Goal: Information Seeking & Learning: Learn about a topic

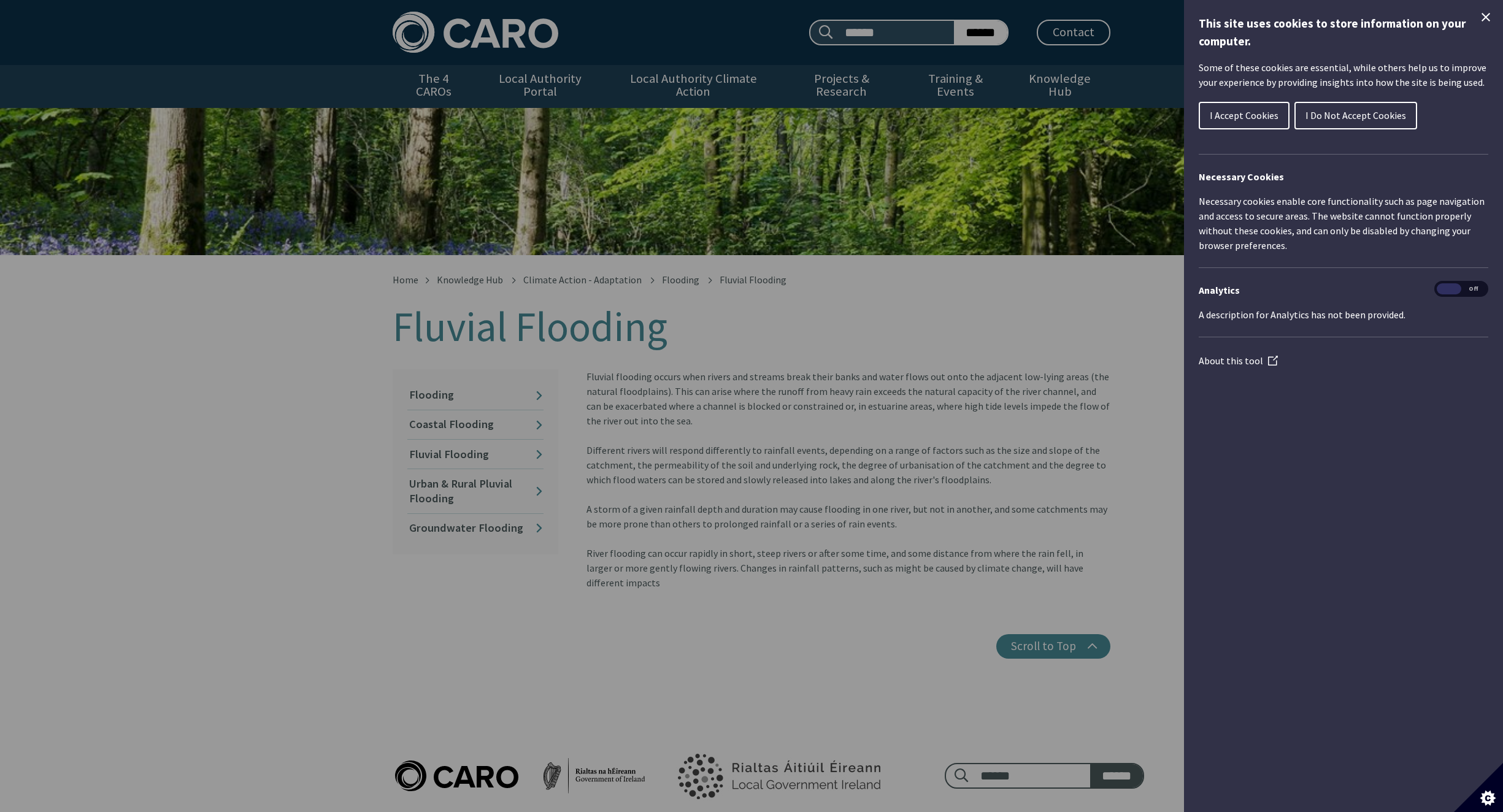
click at [748, 316] on div "Cookie preferences" at bounding box center [752, 406] width 1503 height 812
click at [1263, 117] on span "I Accept Cookies" at bounding box center [1244, 115] width 69 height 12
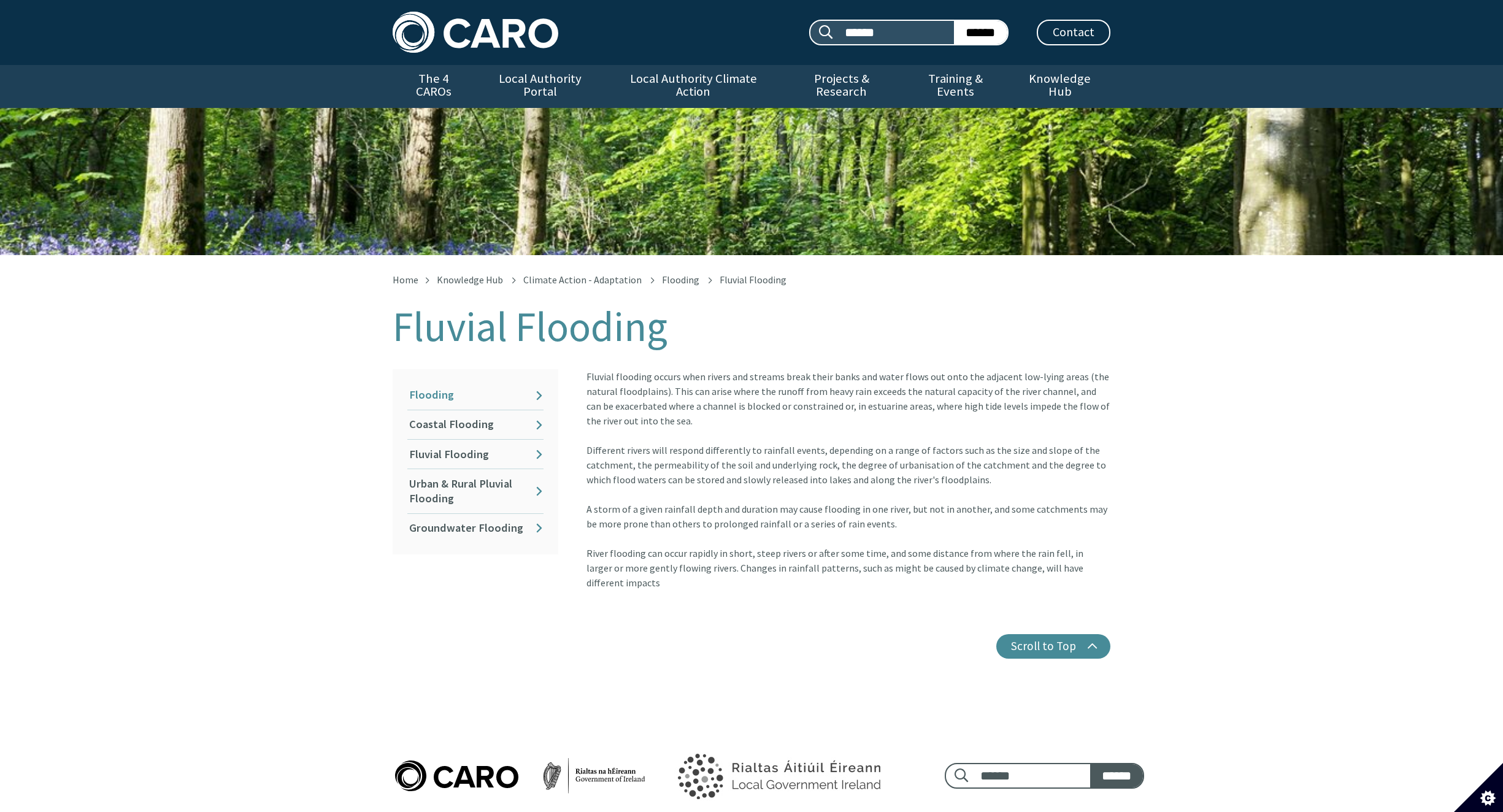
click at [444, 381] on link "Flooding" at bounding box center [475, 395] width 136 height 29
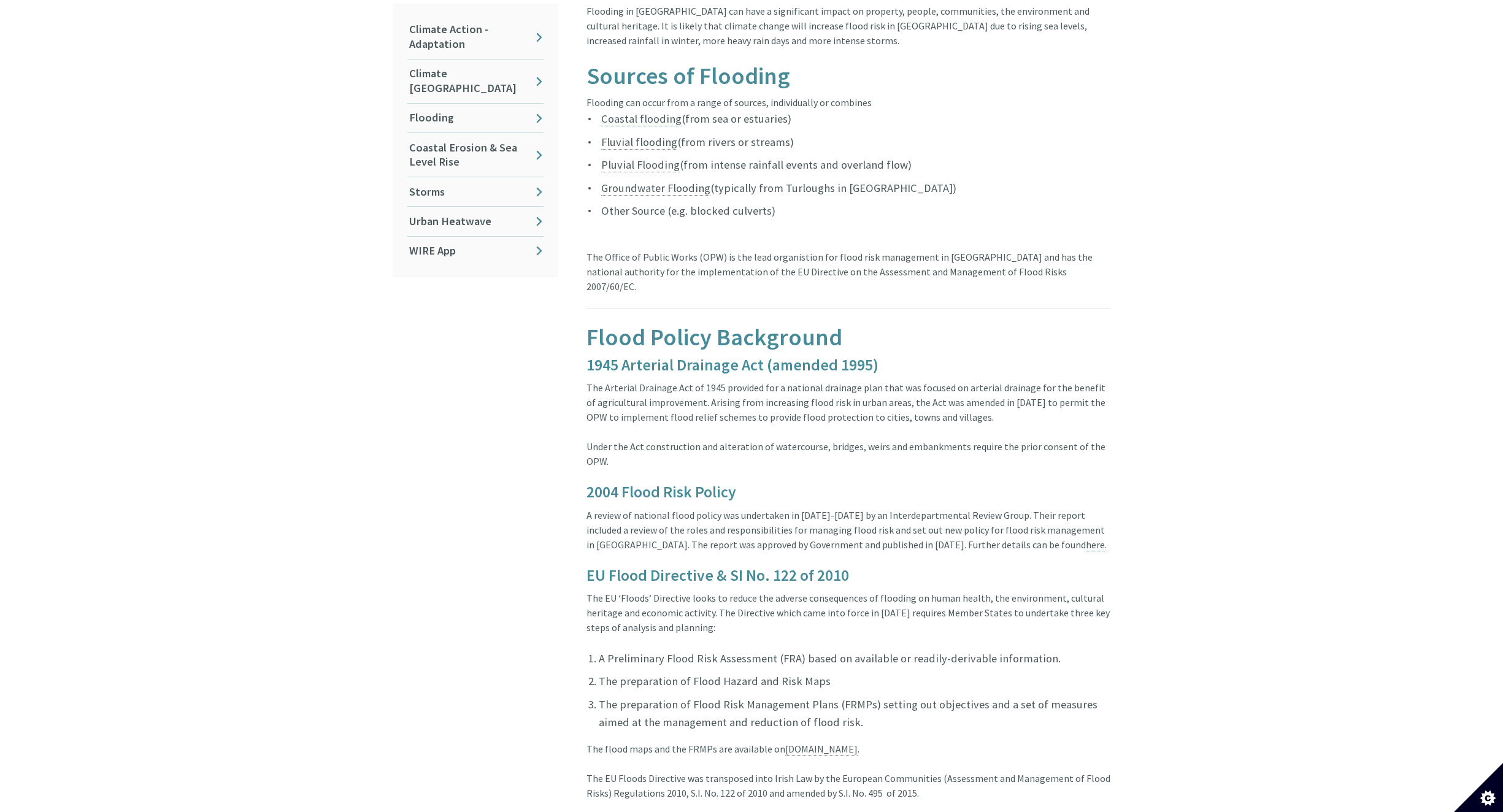
scroll to position [246, 0]
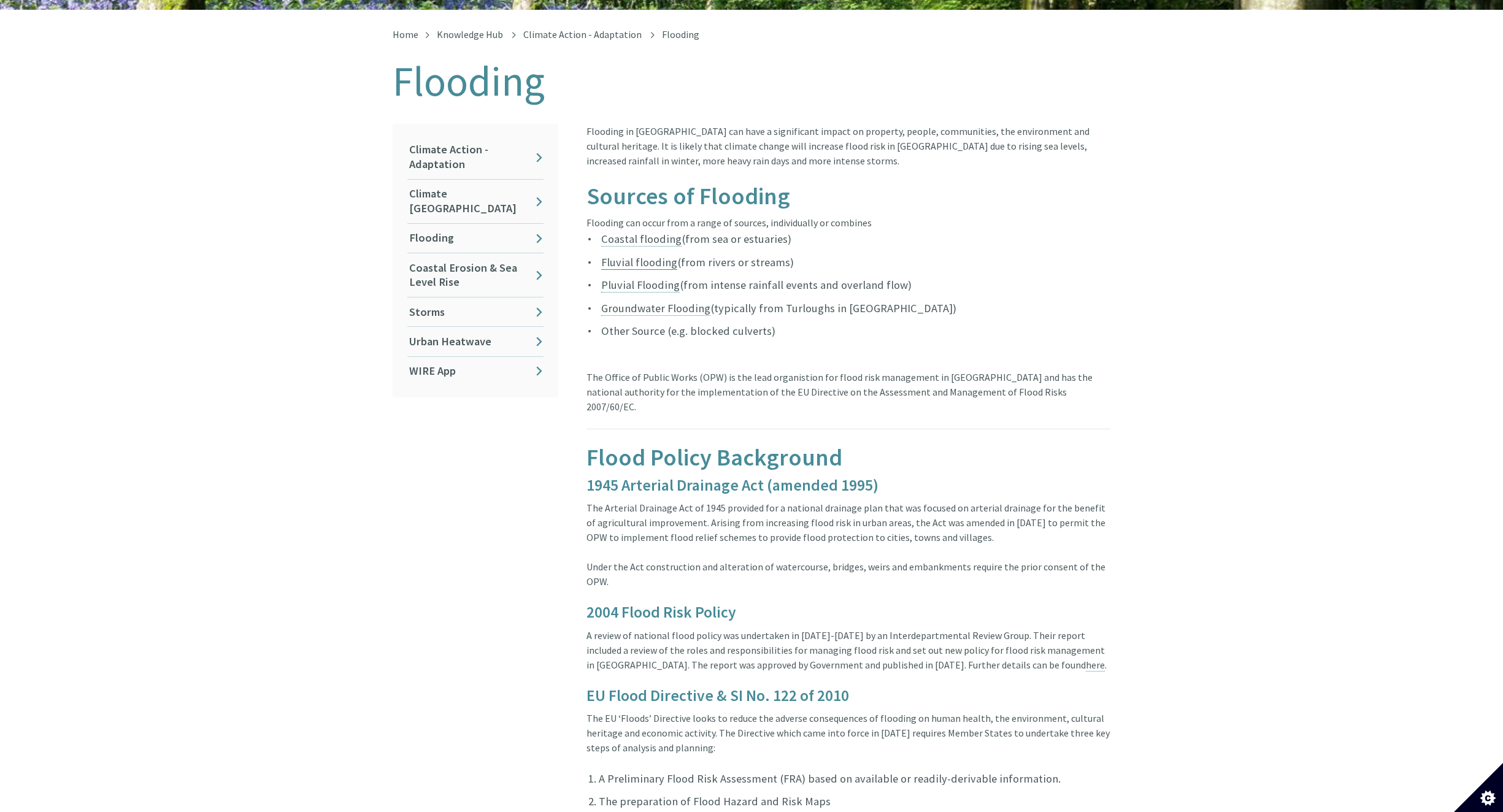
click at [619, 256] on link "Fluvial flooding" at bounding box center [639, 262] width 76 height 15
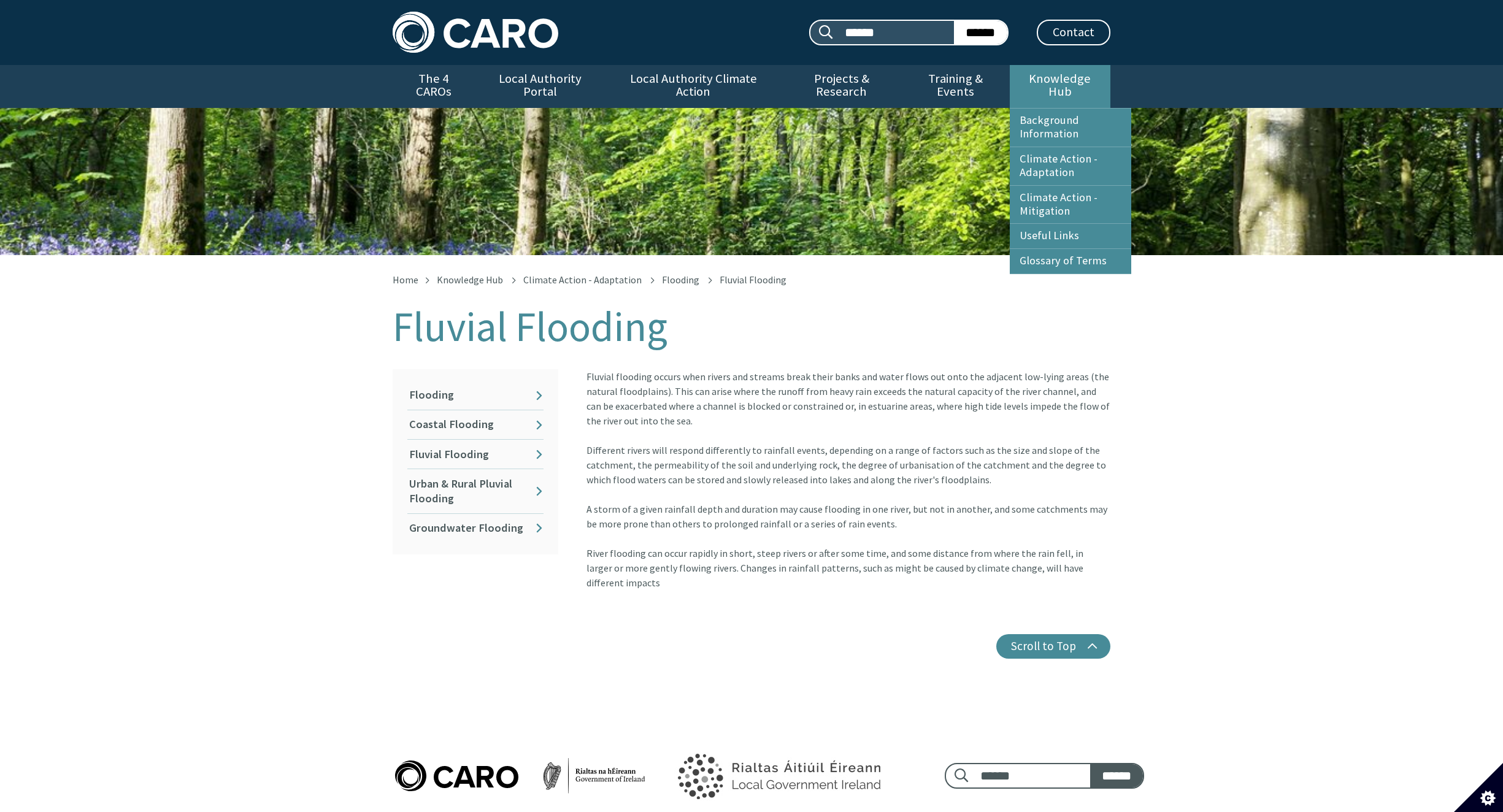
click at [1043, 78] on link "Knowledge Hub" at bounding box center [1060, 87] width 101 height 43
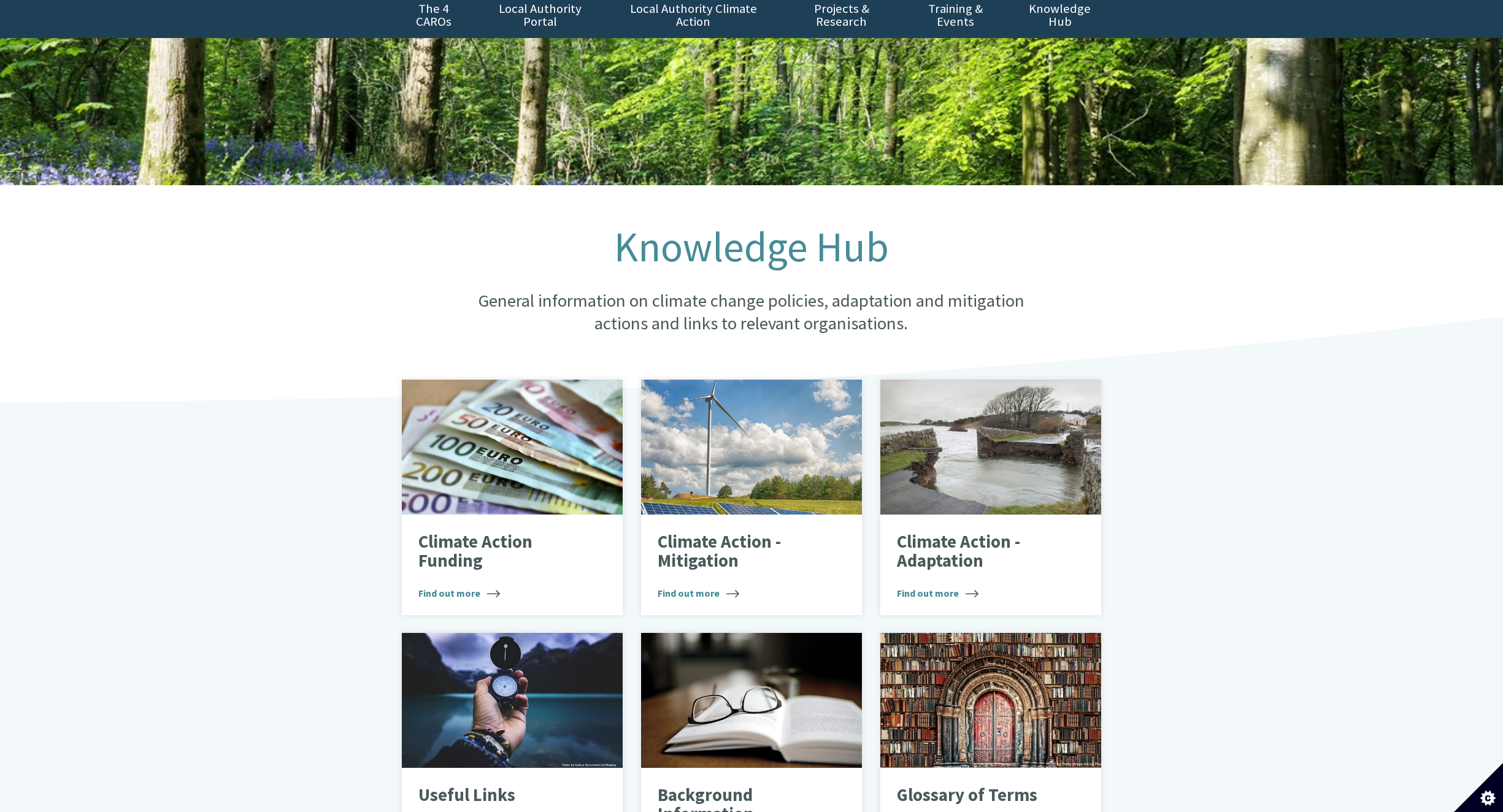
scroll to position [184, 0]
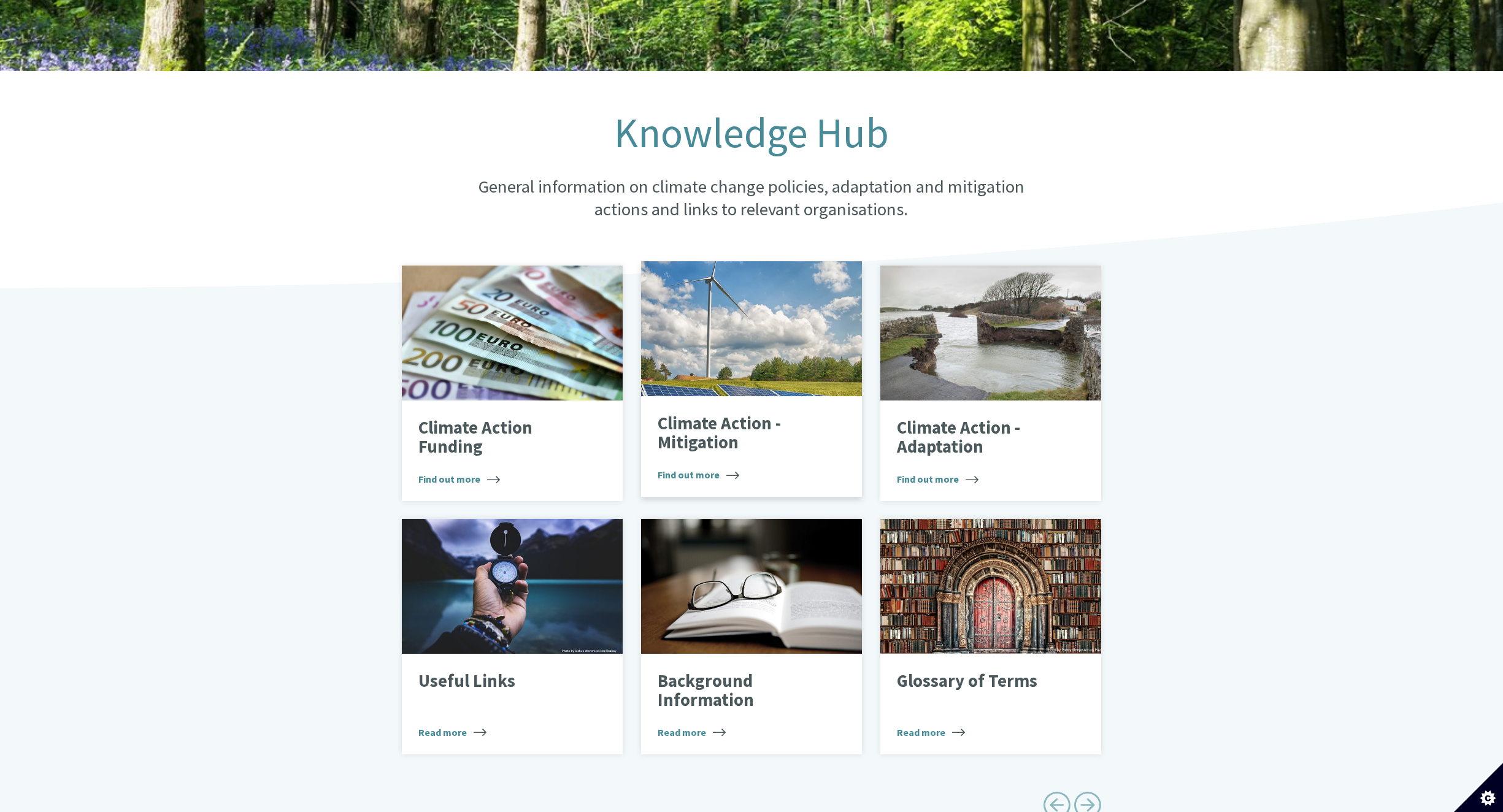
click at [716, 414] on p "Climate Action - Mitigation" at bounding box center [742, 434] width 169 height 38
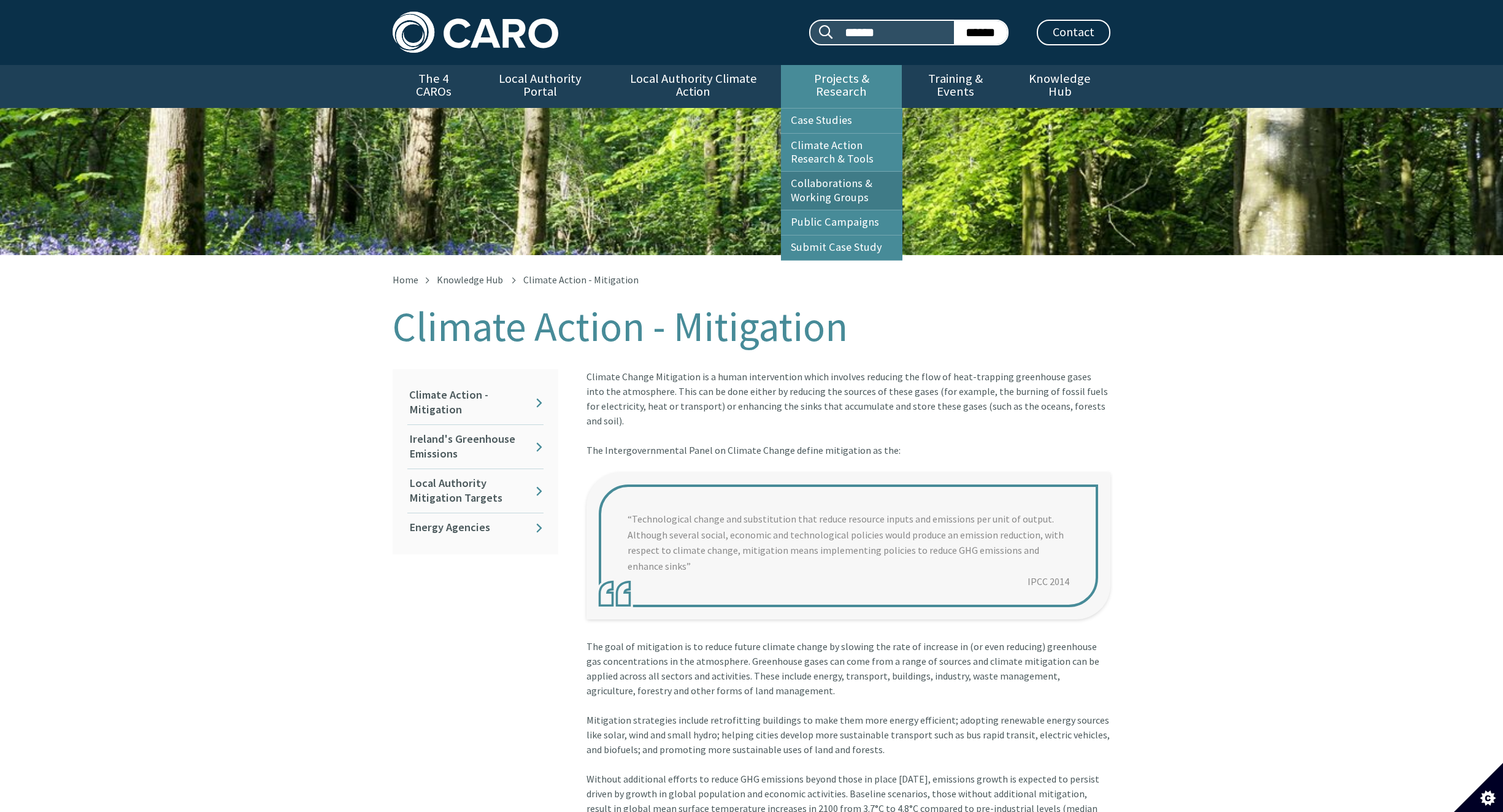
click at [841, 174] on link "Collaborations & Working Groups" at bounding box center [841, 191] width 121 height 38
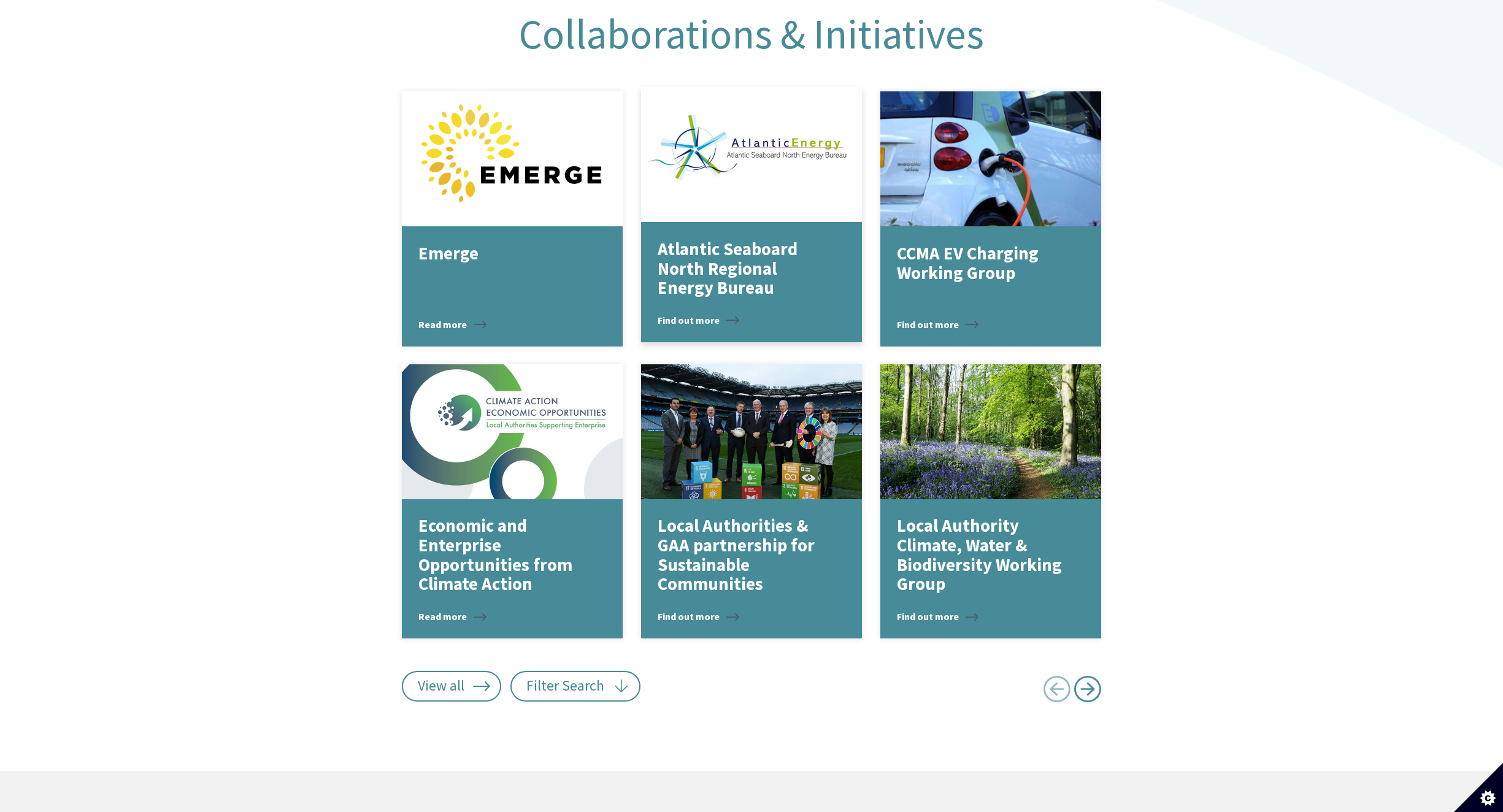
scroll to position [1404, 0]
